Goal: Task Accomplishment & Management: Manage account settings

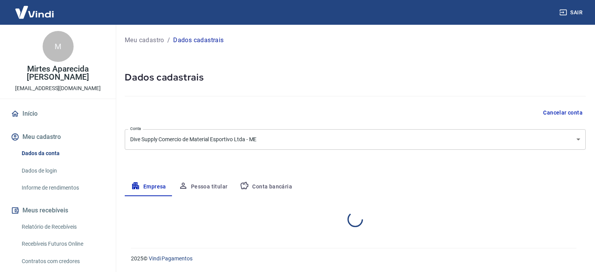
select select "SP"
select select "business"
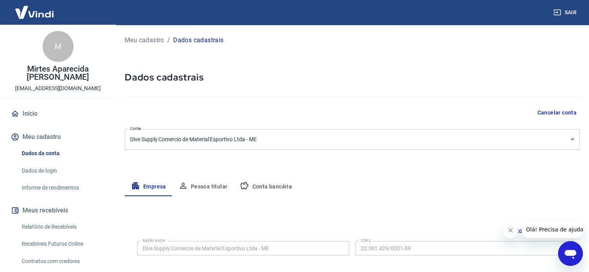
click at [40, 137] on button "Meu cadastro" at bounding box center [57, 137] width 97 height 17
click at [213, 189] on button "Pessoa titular" at bounding box center [203, 187] width 62 height 19
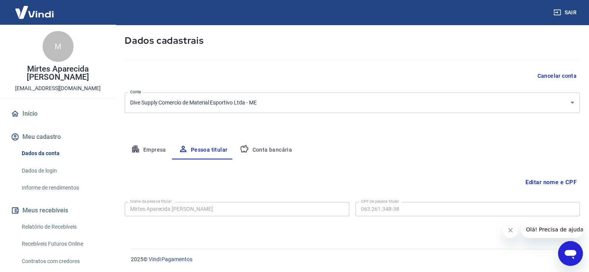
scroll to position [37, 0]
click at [549, 183] on button "Editar nome e CPF" at bounding box center [551, 182] width 57 height 15
drag, startPoint x: 547, startPoint y: 179, endPoint x: 542, endPoint y: 180, distance: 5.1
click at [547, 179] on button "Editar nome e CPF" at bounding box center [551, 182] width 57 height 15
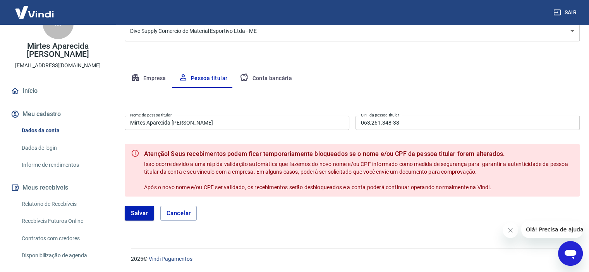
scroll to position [39, 0]
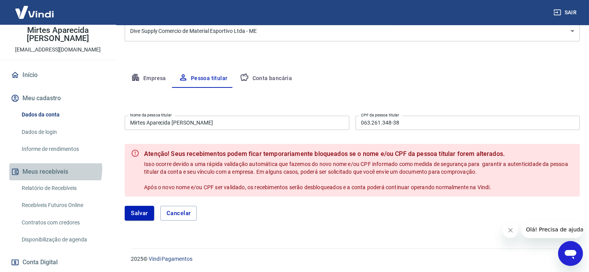
click at [43, 169] on button "Meus recebíveis" at bounding box center [57, 172] width 97 height 17
click at [41, 176] on button "Meus recebíveis" at bounding box center [57, 172] width 97 height 17
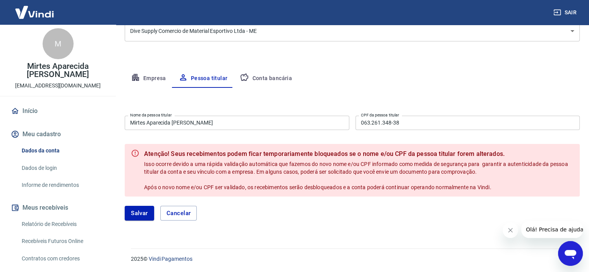
scroll to position [0, 0]
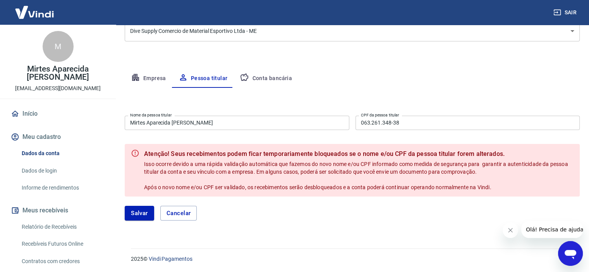
click at [463, 60] on div "Meu cadastro / Dados cadastrais Dados cadastrais Cancelar conta Conta Dive Supp…" at bounding box center [352, 77] width 474 height 323
